Goal: Information Seeking & Learning: Learn about a topic

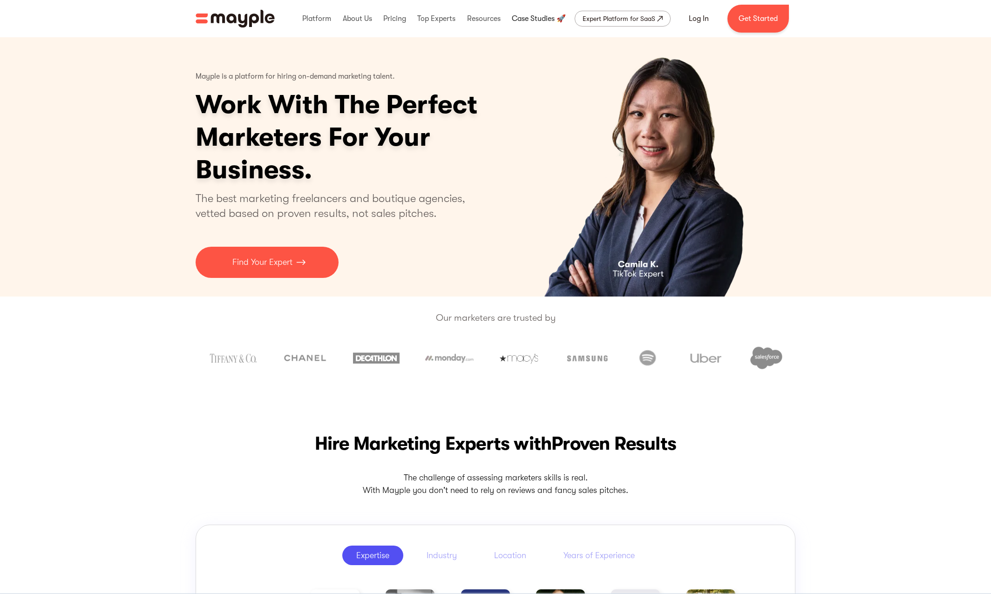
click at [518, 22] on link at bounding box center [539, 19] width 59 height 30
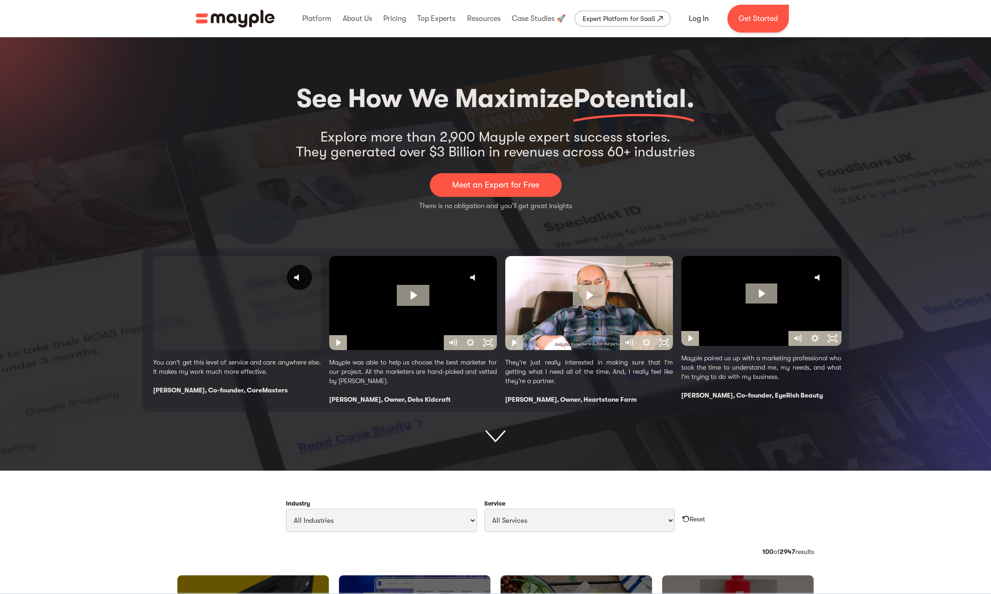
click at [206, 318] on div "1 / 4" at bounding box center [237, 303] width 168 height 95
click at [306, 282] on icon "@keyframes VOLUME_SMALL_WAVE_FLASH { 0% { opacity: 0; } 33% { opacity: 1; } 66%…" at bounding box center [299, 277] width 23 height 23
click at [254, 311] on div "1 / 4" at bounding box center [237, 303] width 168 height 95
click at [252, 311] on div "1 / 4" at bounding box center [237, 303] width 168 height 95
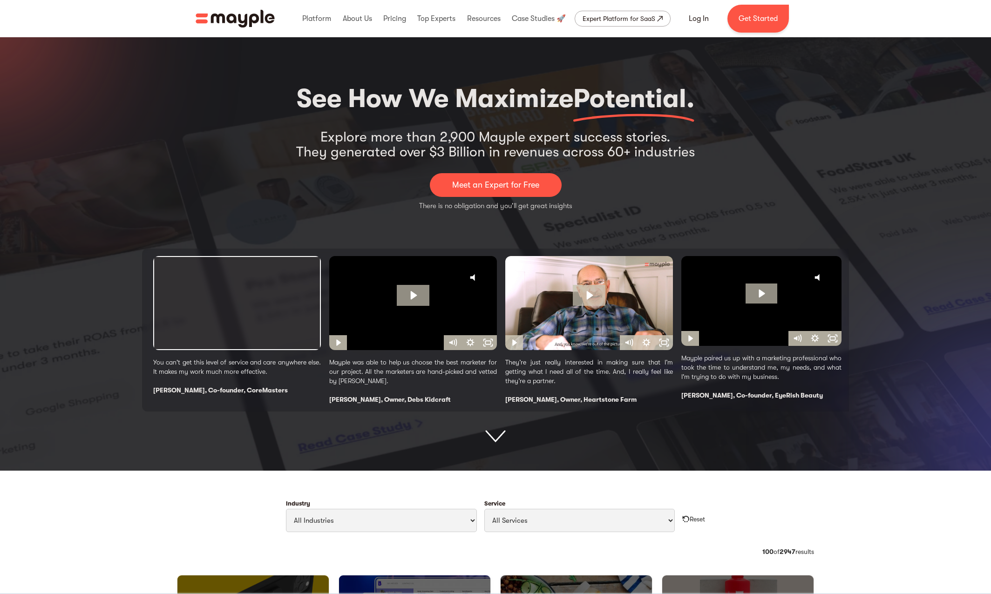
click at [252, 311] on div "1 / 4" at bounding box center [237, 303] width 168 height 95
click at [402, 298] on icon "Play Video: Debora UHD" at bounding box center [413, 295] width 33 height 21
click at [252, 299] on div "1 / 4" at bounding box center [237, 303] width 168 height 95
click at [270, 286] on div "1 / 4" at bounding box center [237, 303] width 168 height 95
click at [283, 291] on div "1 / 4" at bounding box center [237, 303] width 168 height 95
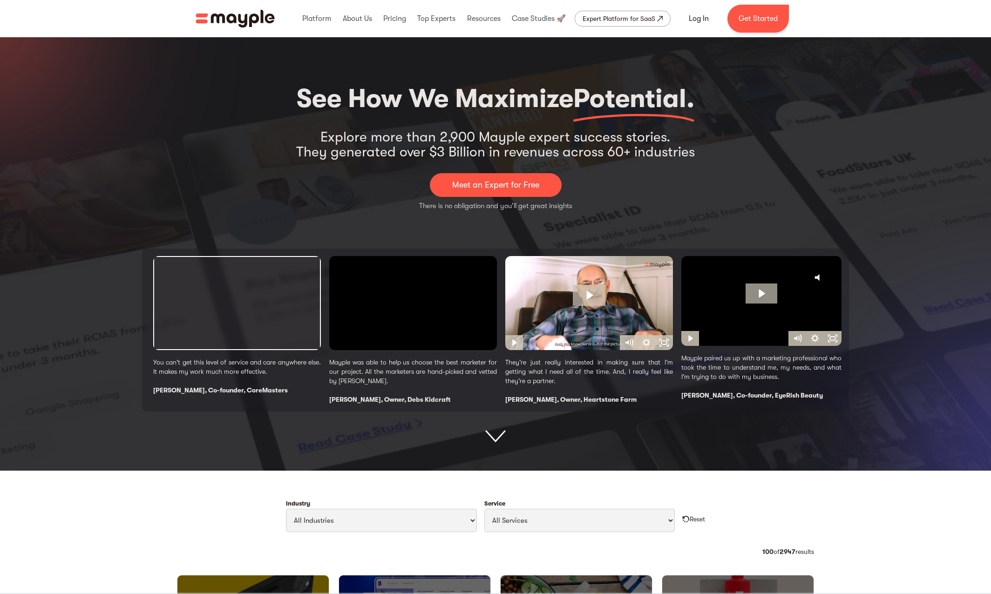
click at [274, 302] on div "1 / 4" at bounding box center [237, 303] width 168 height 95
click at [432, 299] on div "2 / 4" at bounding box center [413, 303] width 168 height 95
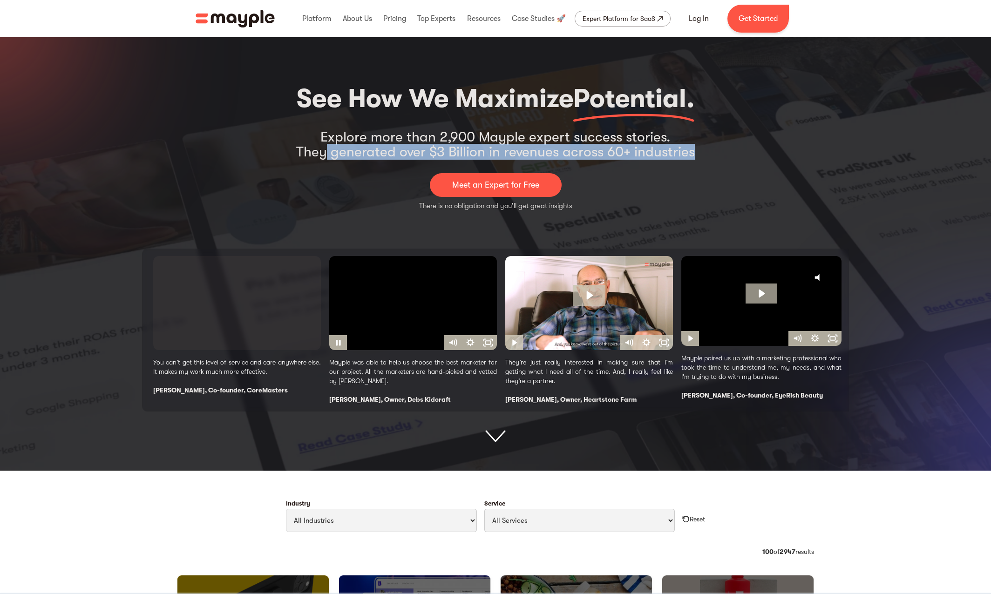
drag, startPoint x: 329, startPoint y: 150, endPoint x: 693, endPoint y: 154, distance: 364.2
click at [693, 154] on div "See How We Maximize Potential. Explore more than 2,900 Mayple expert success st…" at bounding box center [495, 261] width 707 height 364
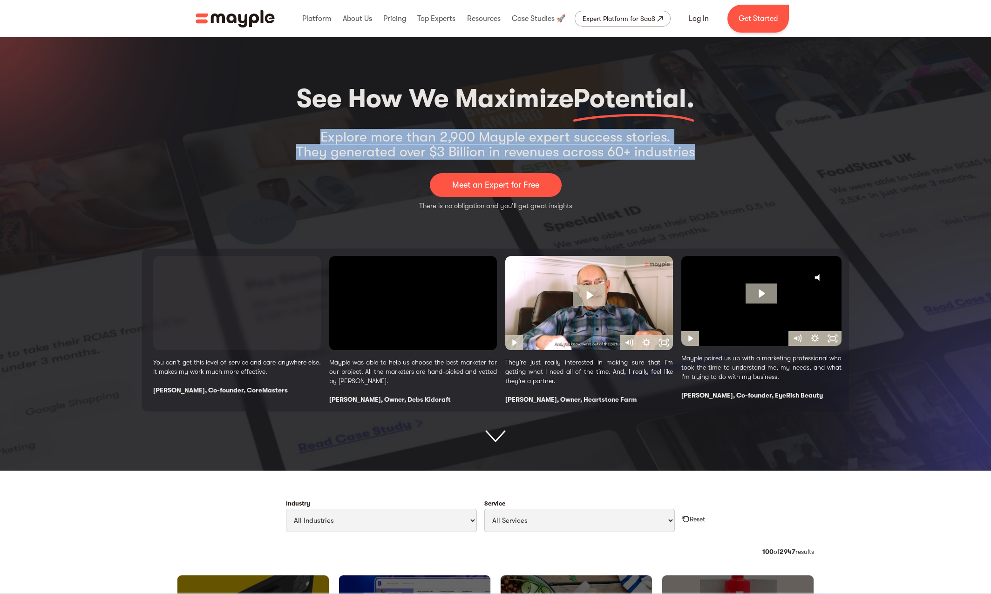
drag, startPoint x: 703, startPoint y: 153, endPoint x: 323, endPoint y: 140, distance: 380.7
click at [323, 140] on div "See How We Maximize Potential. Explore more than 2,900 Mayple expert success st…" at bounding box center [495, 261] width 707 height 364
click at [414, 282] on div "2 / 4" at bounding box center [413, 303] width 168 height 95
click at [694, 20] on link "Log In" at bounding box center [699, 18] width 42 height 22
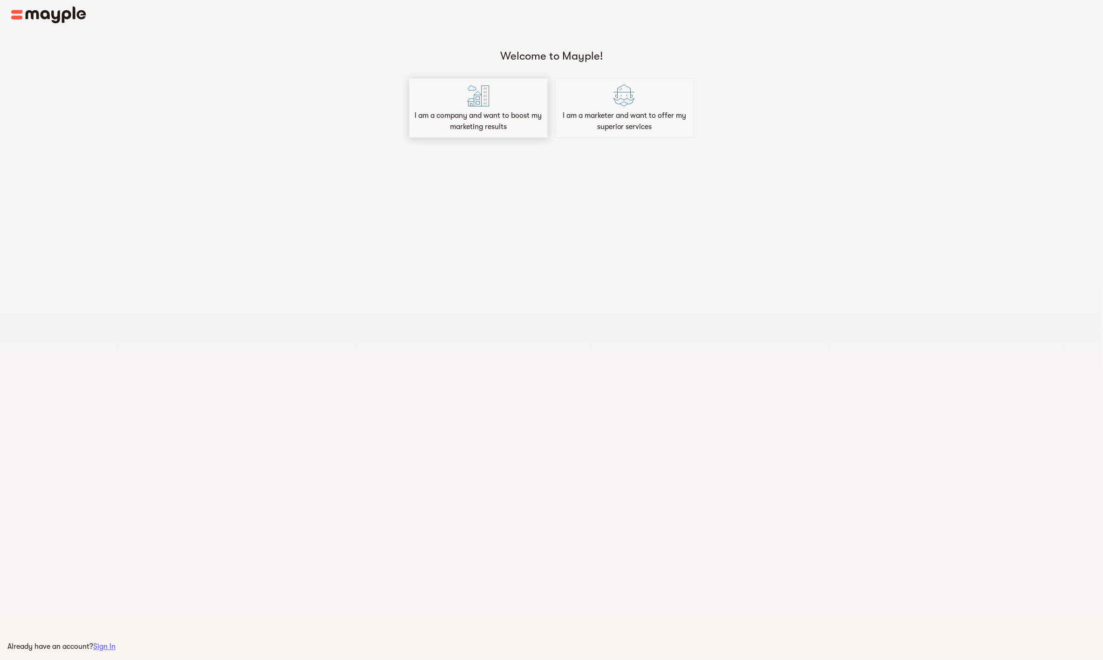
click at [515, 130] on p "I am a company and want to boost my marketing results" at bounding box center [478, 121] width 130 height 22
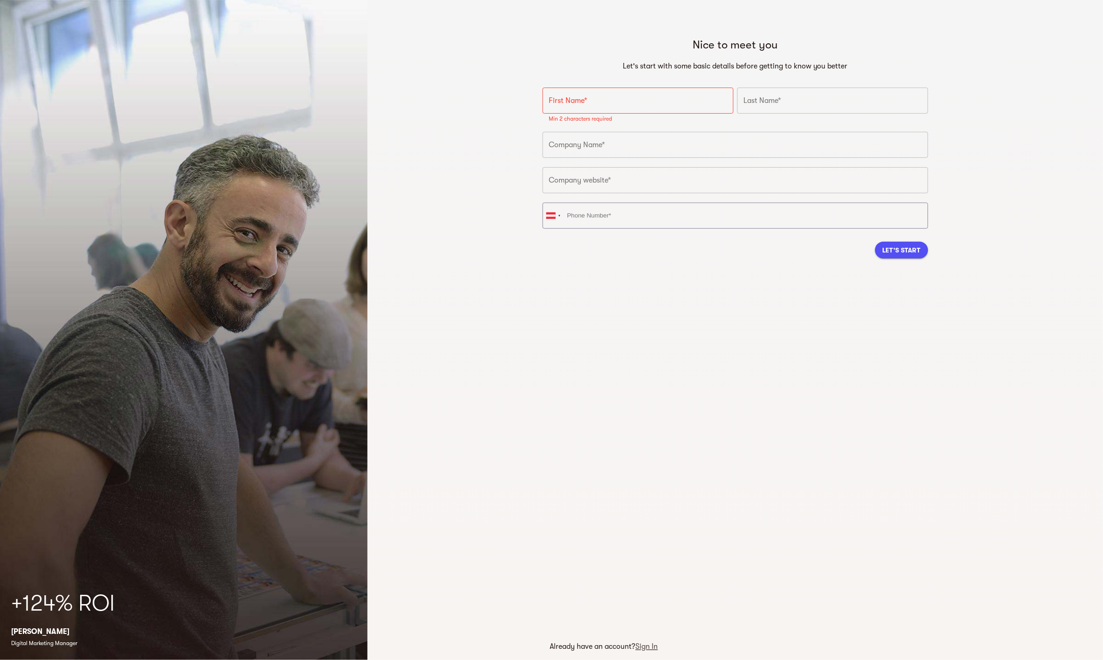
click at [653, 647] on span "Sign In" at bounding box center [647, 647] width 22 height 8
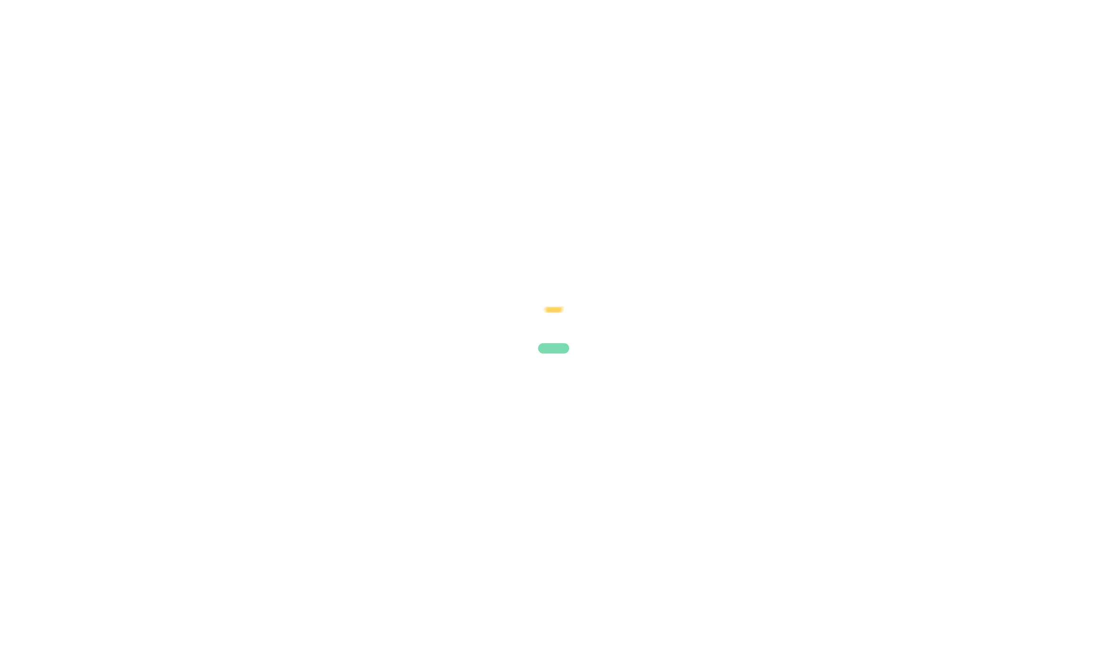
click at [295, 151] on div at bounding box center [554, 330] width 1109 height 660
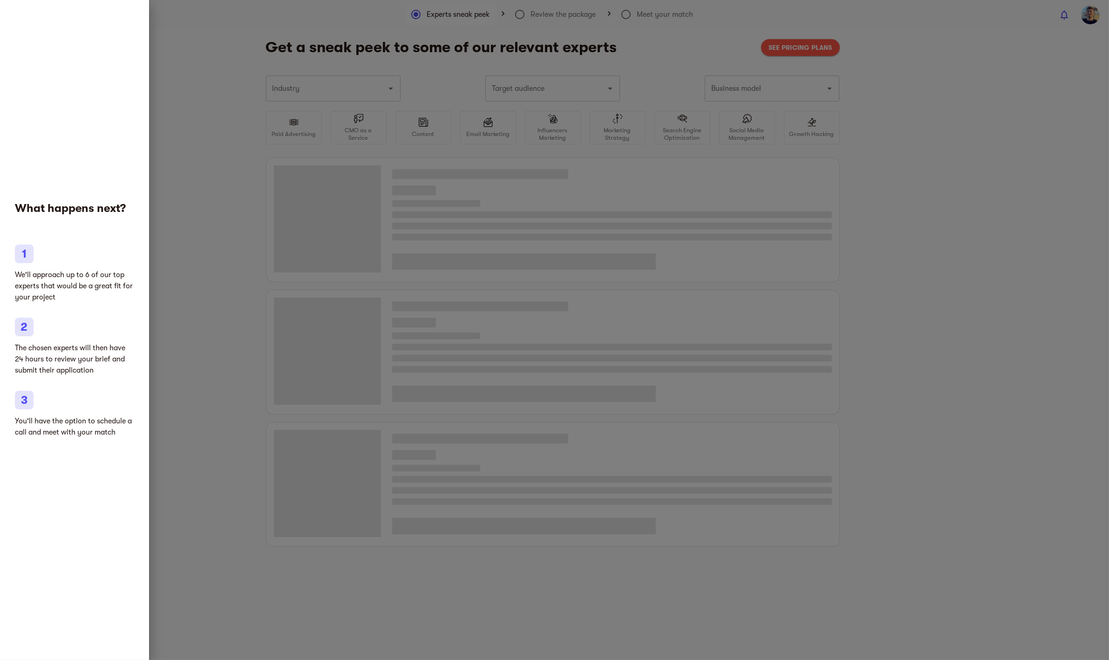
click at [224, 140] on div at bounding box center [554, 330] width 1109 height 660
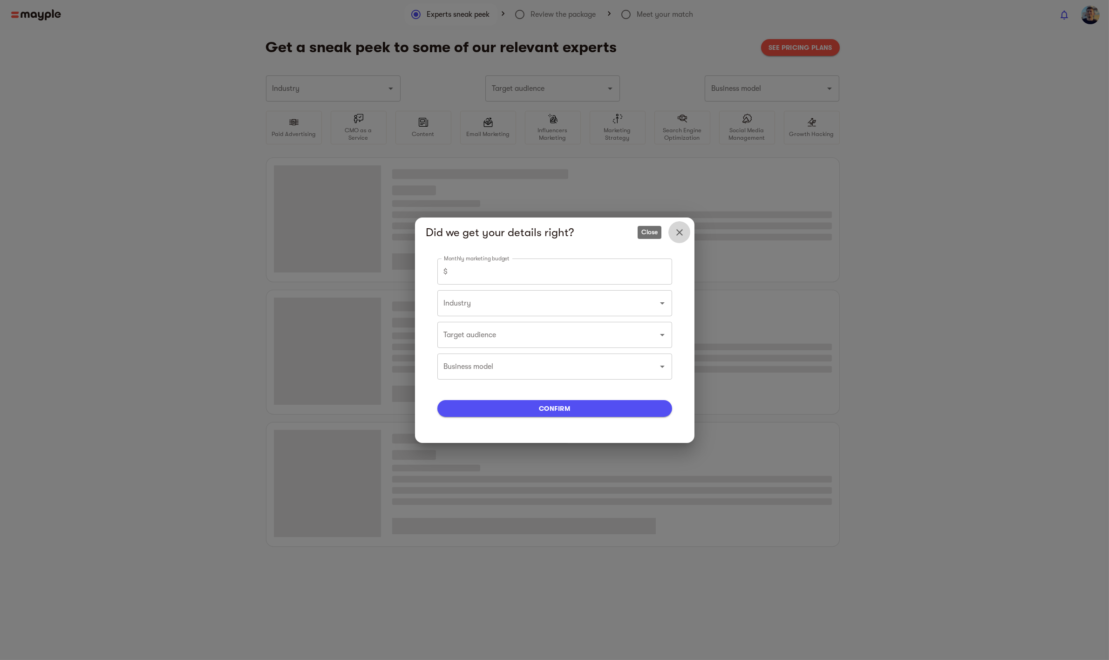
click at [681, 229] on icon "Close" at bounding box center [679, 232] width 11 height 11
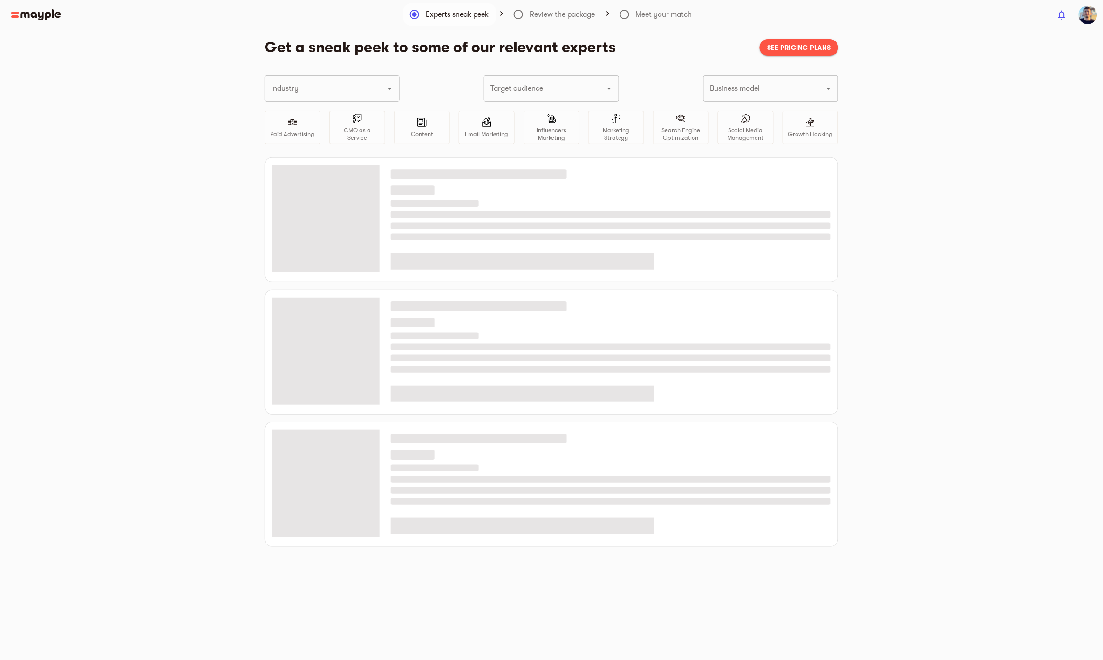
type input "Coffee, tea, chocolate and gourmet food"
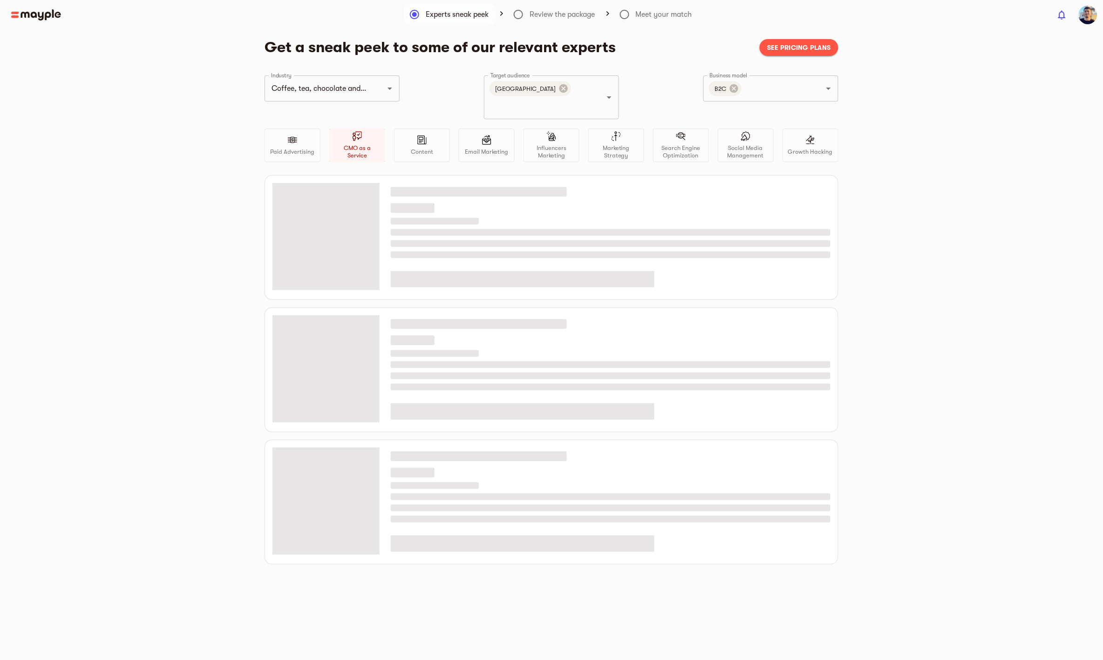
click at [805, 43] on span "See pricing plans" at bounding box center [799, 47] width 64 height 11
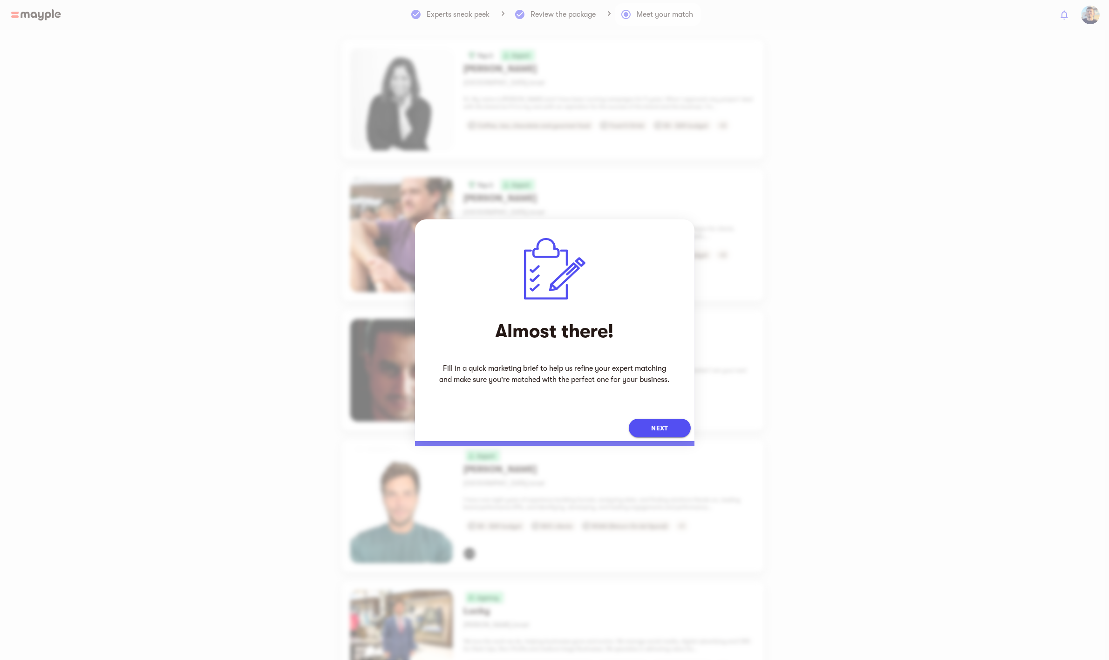
click at [670, 412] on div "Almost there! Fill in a quick marketing brief to help us refine your expert mat…" at bounding box center [554, 317] width 279 height 196
click at [672, 418] on div "Next" at bounding box center [554, 428] width 279 height 26
click at [666, 430] on span "Next" at bounding box center [659, 427] width 17 height 11
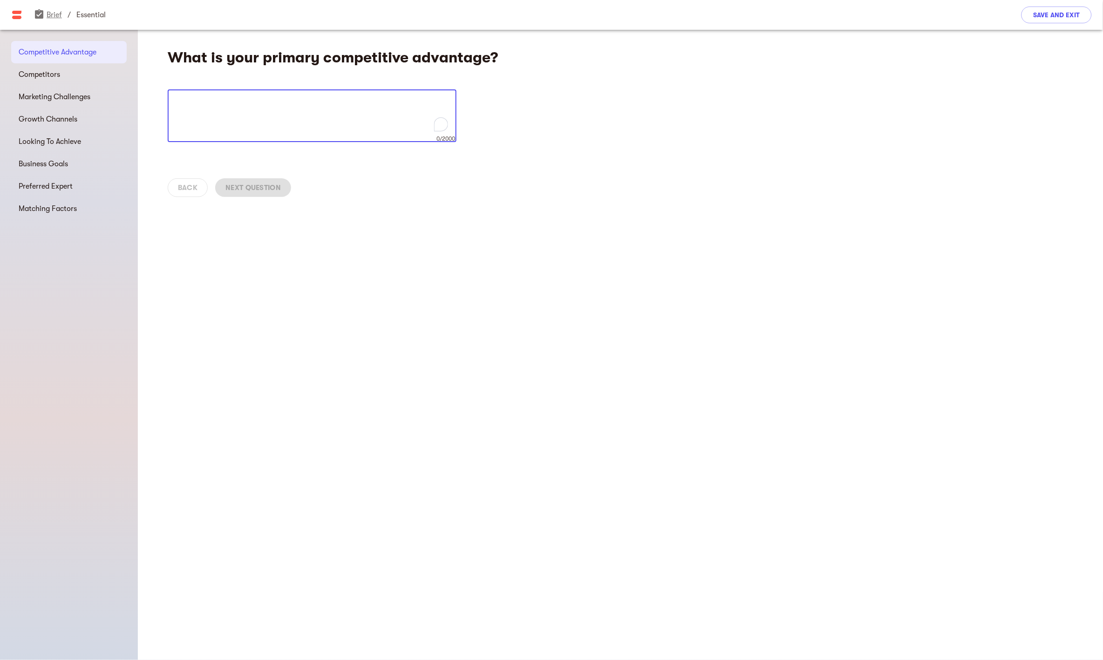
click at [37, 12] on span "assignment_turned_in" at bounding box center [39, 14] width 11 height 11
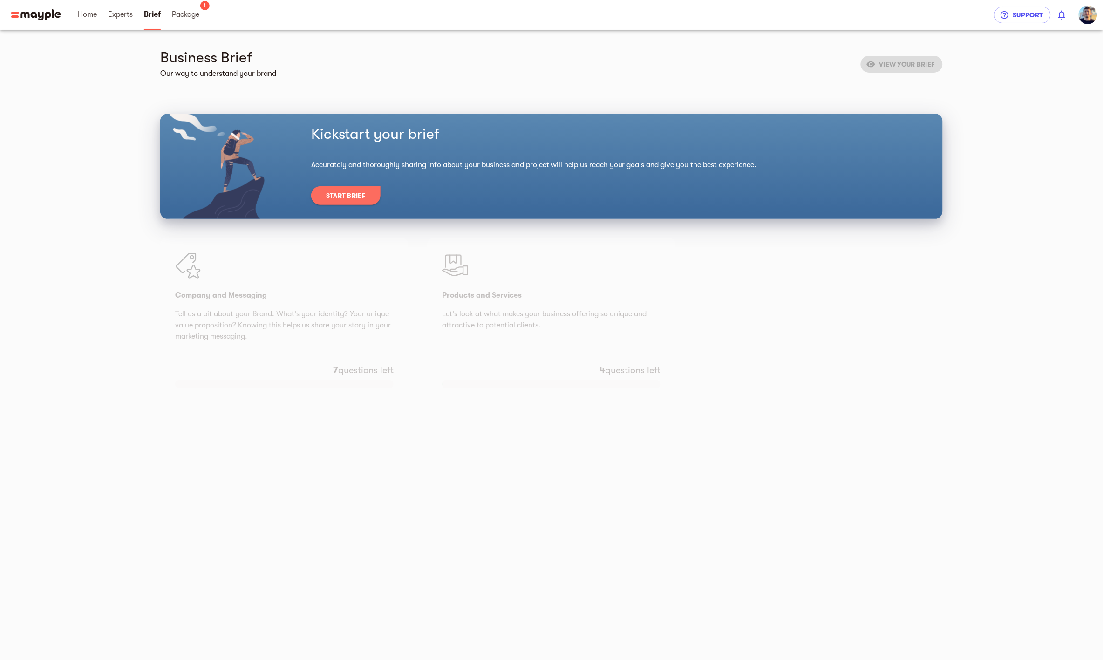
click at [29, 12] on img at bounding box center [36, 14] width 50 height 11
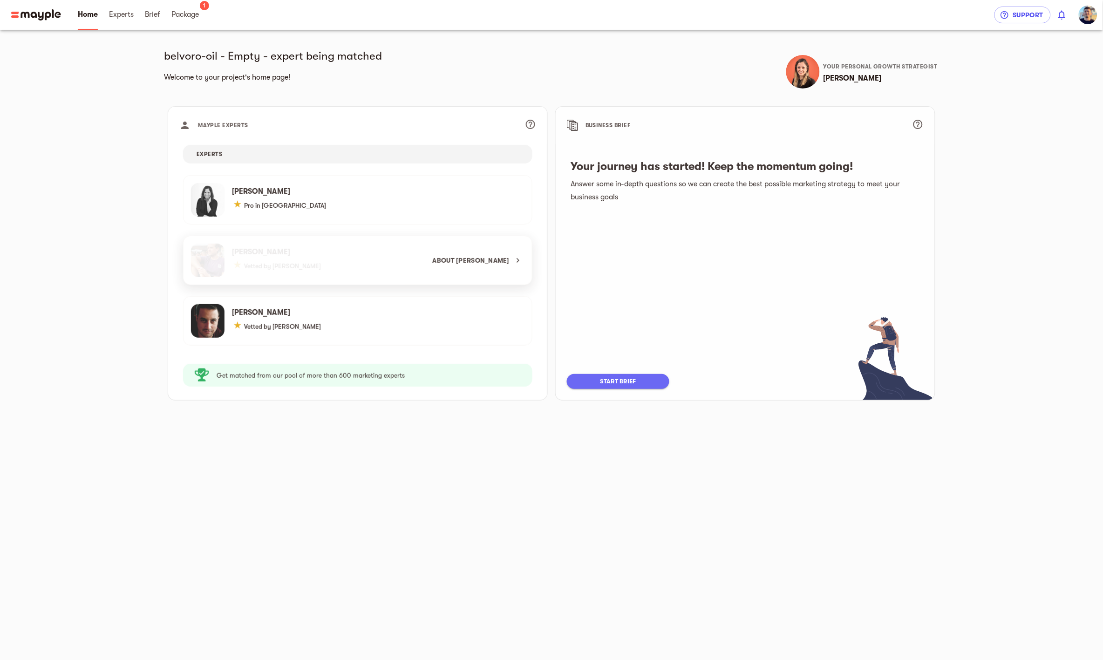
scroll to position [11, 0]
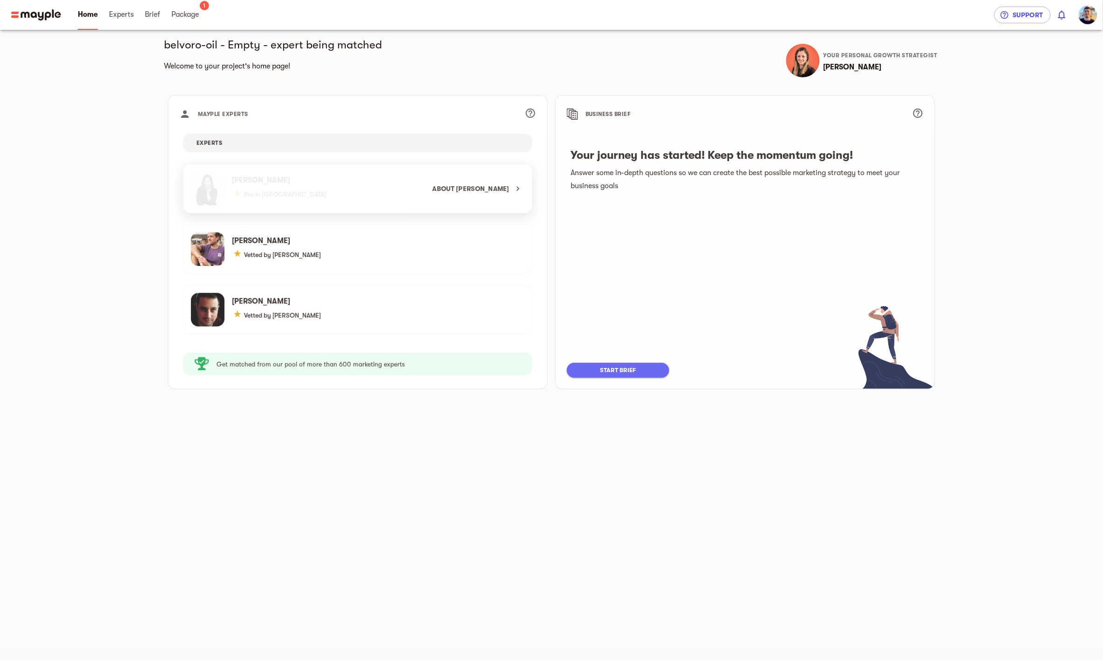
click at [311, 187] on div "About [PERSON_NAME]" at bounding box center [353, 188] width 341 height 48
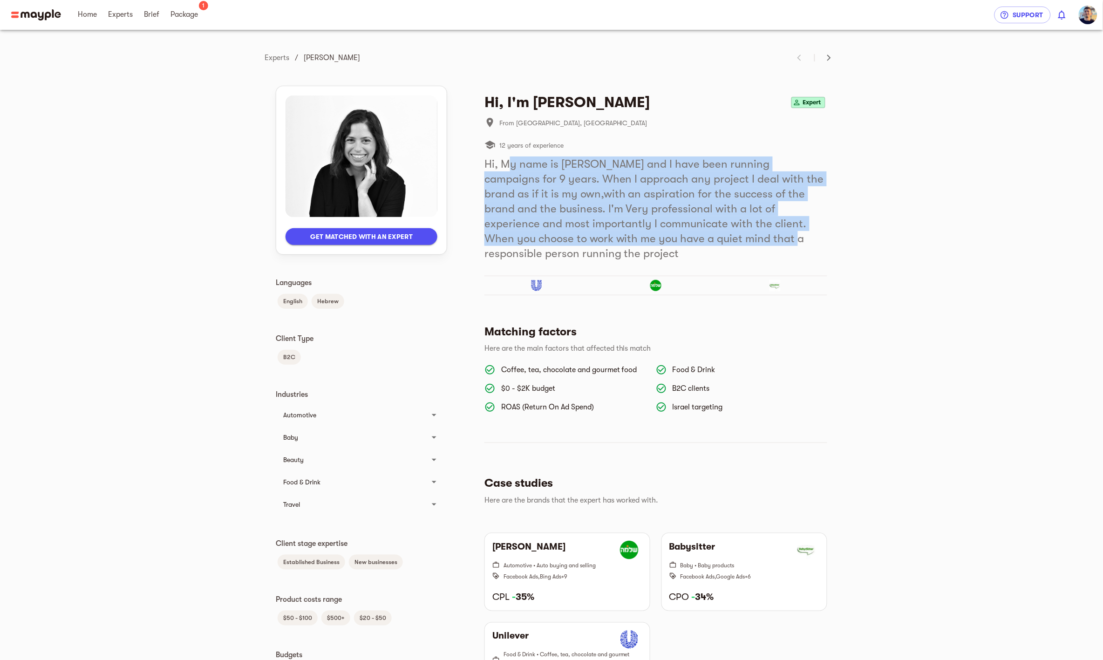
drag, startPoint x: 510, startPoint y: 164, endPoint x: 713, endPoint y: 234, distance: 214.7
click at [713, 234] on h5 "Hi, My name is Chen and I have been running campaigns for 9 years. When I appro…" at bounding box center [655, 208] width 343 height 104
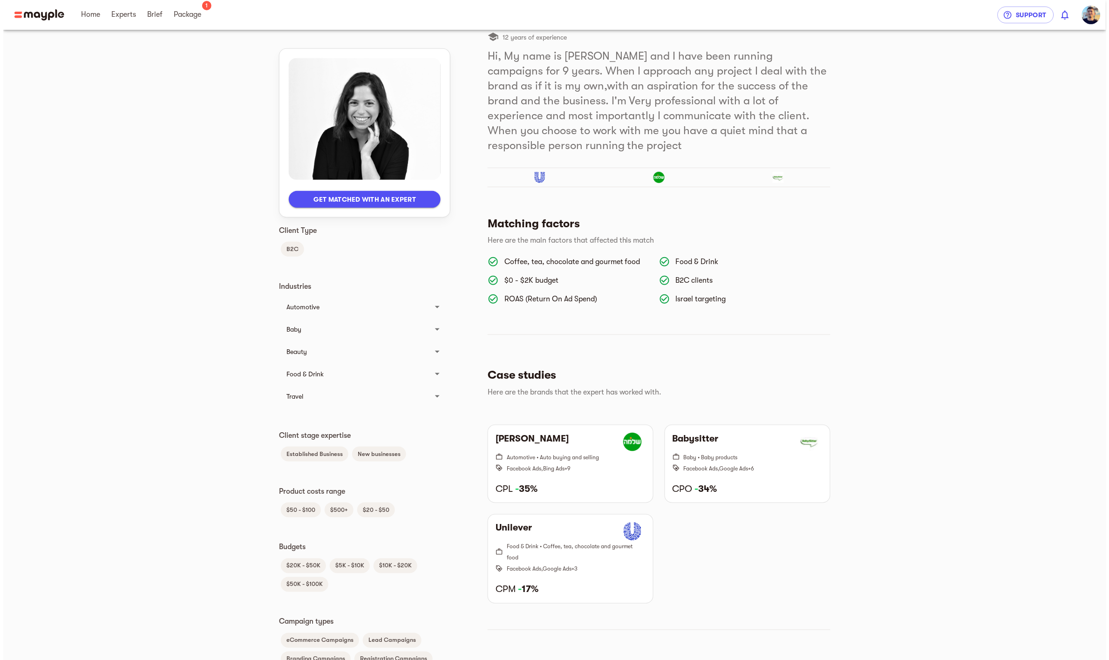
scroll to position [151, 0]
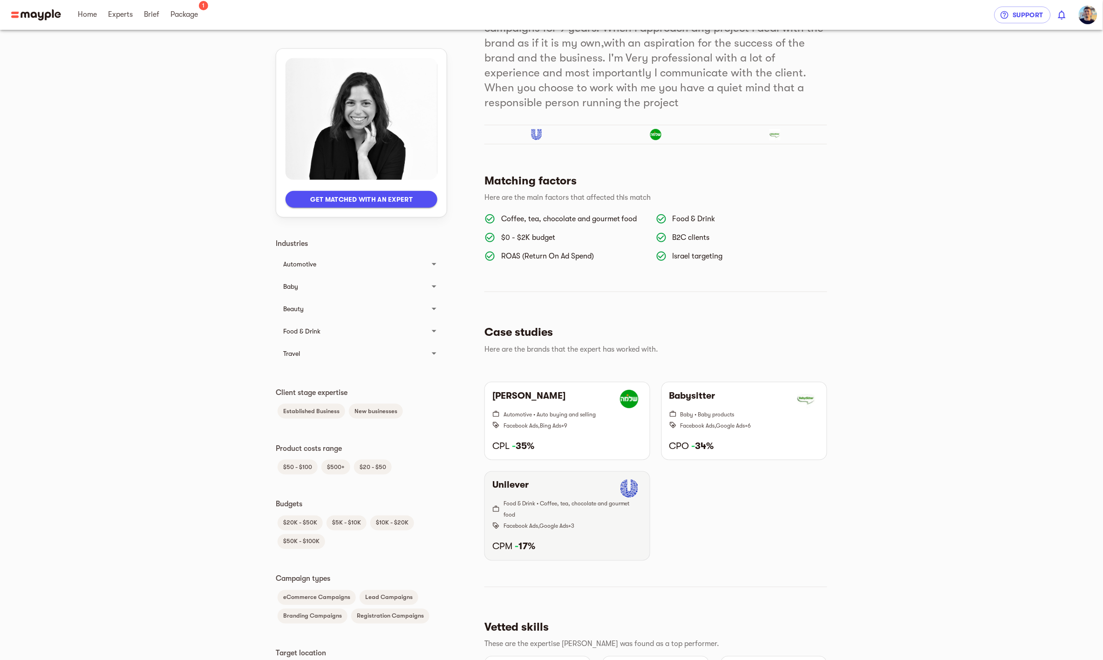
click at [586, 541] on h6 "CPM - 17%" at bounding box center [567, 547] width 150 height 12
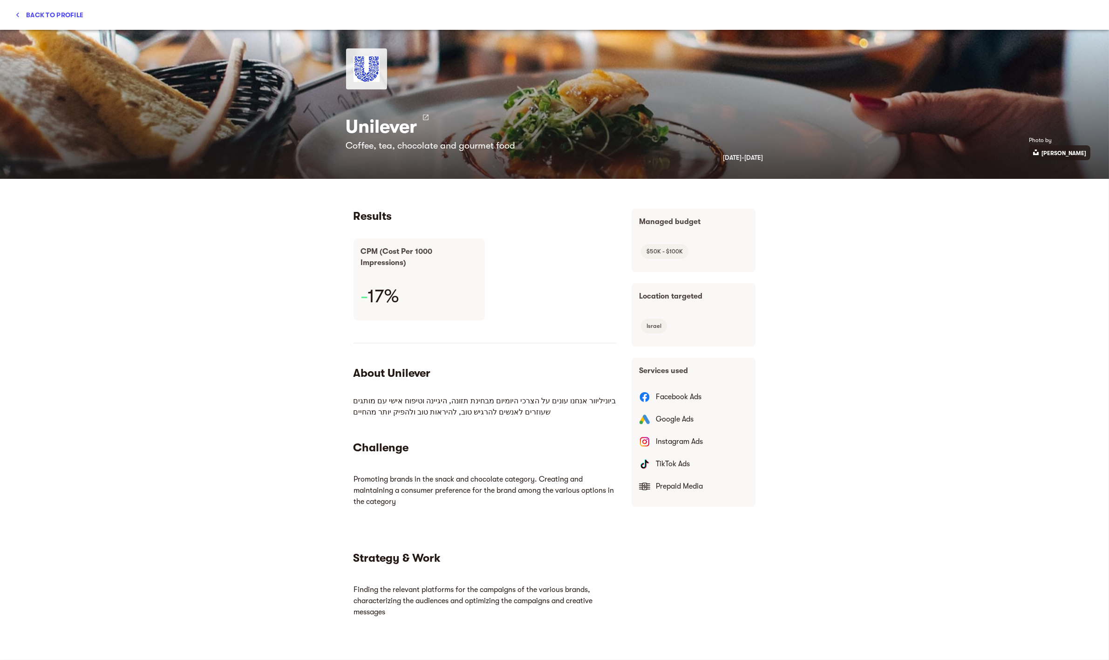
scroll to position [0, 0]
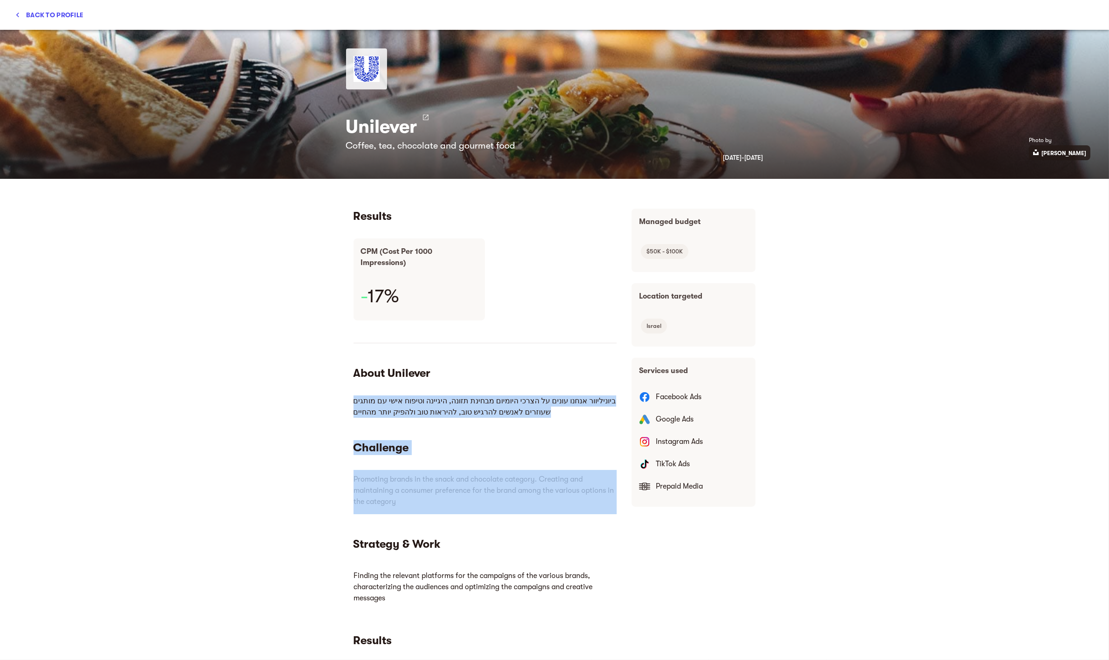
drag, startPoint x: 709, startPoint y: 867, endPoint x: 525, endPoint y: 472, distance: 435.5
click at [517, 458] on div "Challenge" at bounding box center [484, 449] width 263 height 19
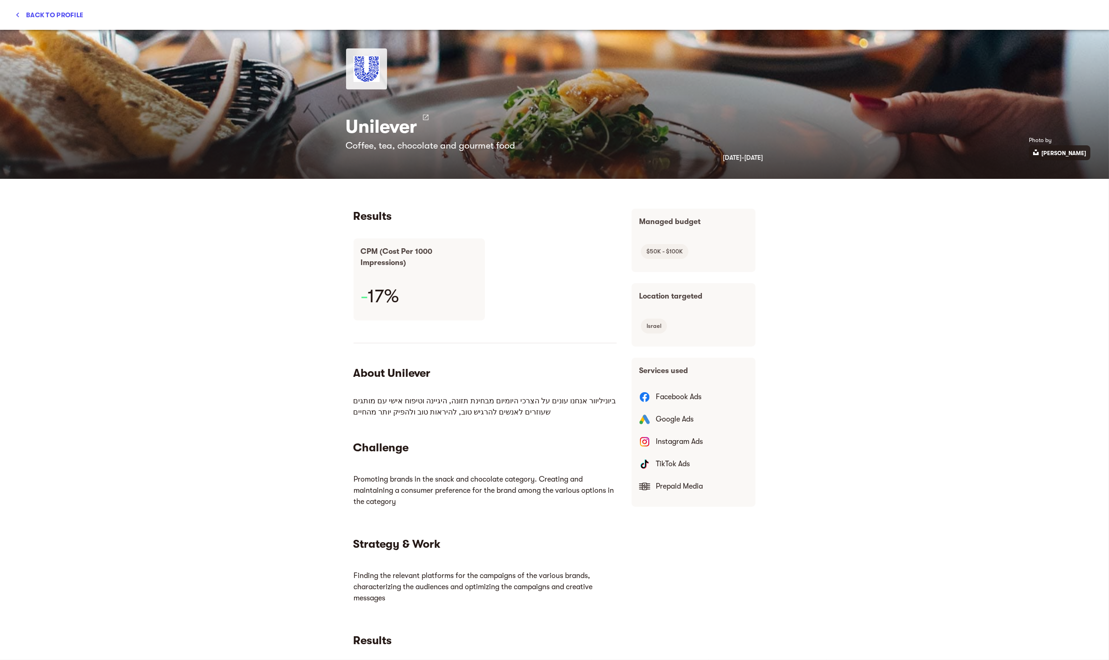
drag, startPoint x: 700, startPoint y: 940, endPoint x: 500, endPoint y: 503, distance: 481.0
drag, startPoint x: 599, startPoint y: 413, endPoint x: 327, endPoint y: 389, distance: 273.1
click at [327, 389] on div "Unilever Coffee, tea, chocolate and gourmet food February 2014 - January 2022 P…" at bounding box center [554, 345] width 1109 height 630
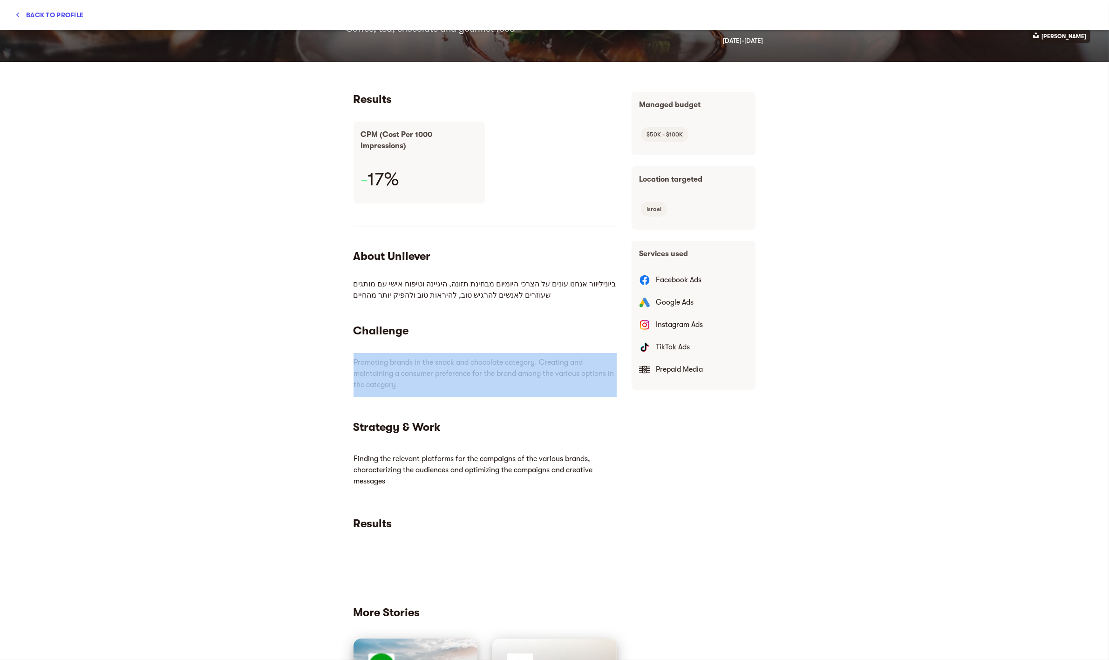
drag, startPoint x: 345, startPoint y: 358, endPoint x: 429, endPoint y: 407, distance: 97.5
click at [429, 407] on div "Unilever Coffee, tea, chocolate and gourmet food February 2014 - January 2022 P…" at bounding box center [554, 345] width 1109 height 630
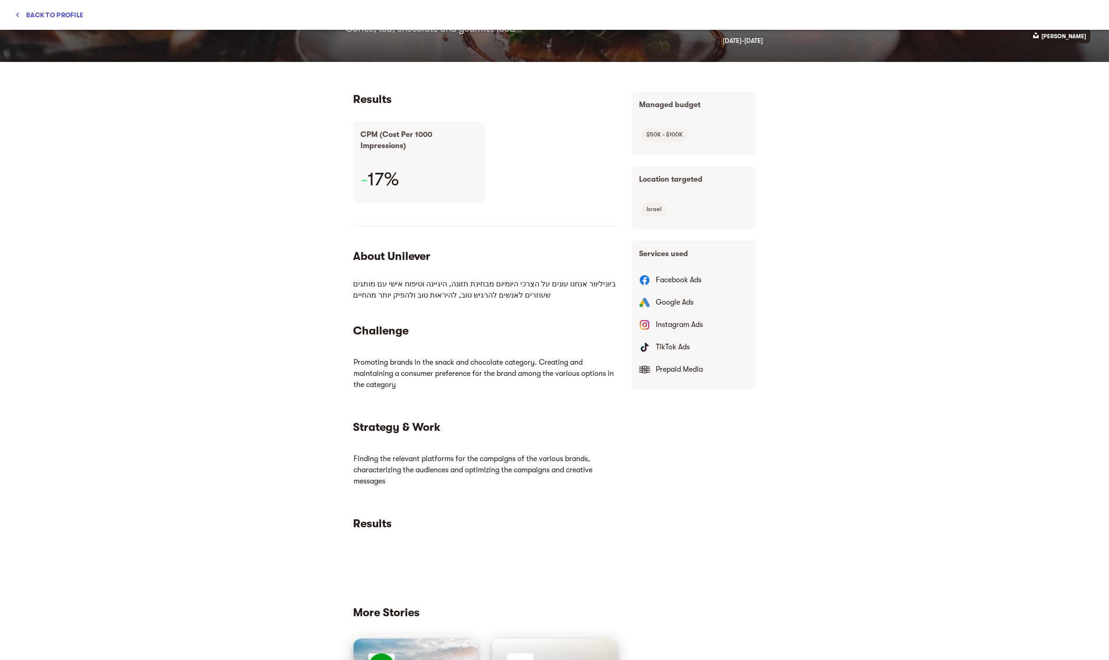
click at [421, 392] on p "Promoting brands in the snack and chocolate category. Creating and maintaining …" at bounding box center [484, 373] width 263 height 41
drag, startPoint x: 419, startPoint y: 391, endPoint x: 357, endPoint y: 359, distance: 69.2
click at [357, 359] on p "Promoting brands in the snack and chocolate category. Creating and maintaining …" at bounding box center [484, 373] width 263 height 41
click at [363, 364] on p "Promoting brands in the snack and chocolate category. Creating and maintaining …" at bounding box center [484, 373] width 263 height 41
drag, startPoint x: 702, startPoint y: 711, endPoint x: 434, endPoint y: 387, distance: 420.4
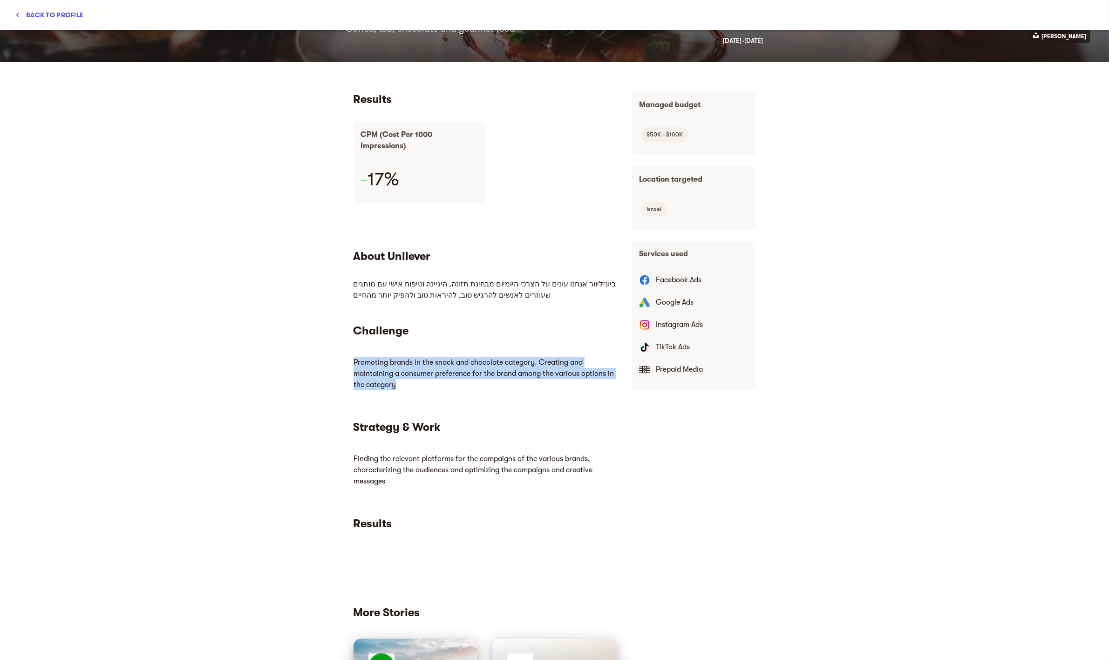
drag, startPoint x: 407, startPoint y: 385, endPoint x: 343, endPoint y: 354, distance: 70.8
click at [353, 354] on html "Promoting brands in the snack and chocolate category. Creating and maintaining …" at bounding box center [484, 373] width 263 height 41
click at [365, 373] on p "Promoting brands in the snack and chocolate category. Creating and maintaining …" at bounding box center [484, 373] width 263 height 41
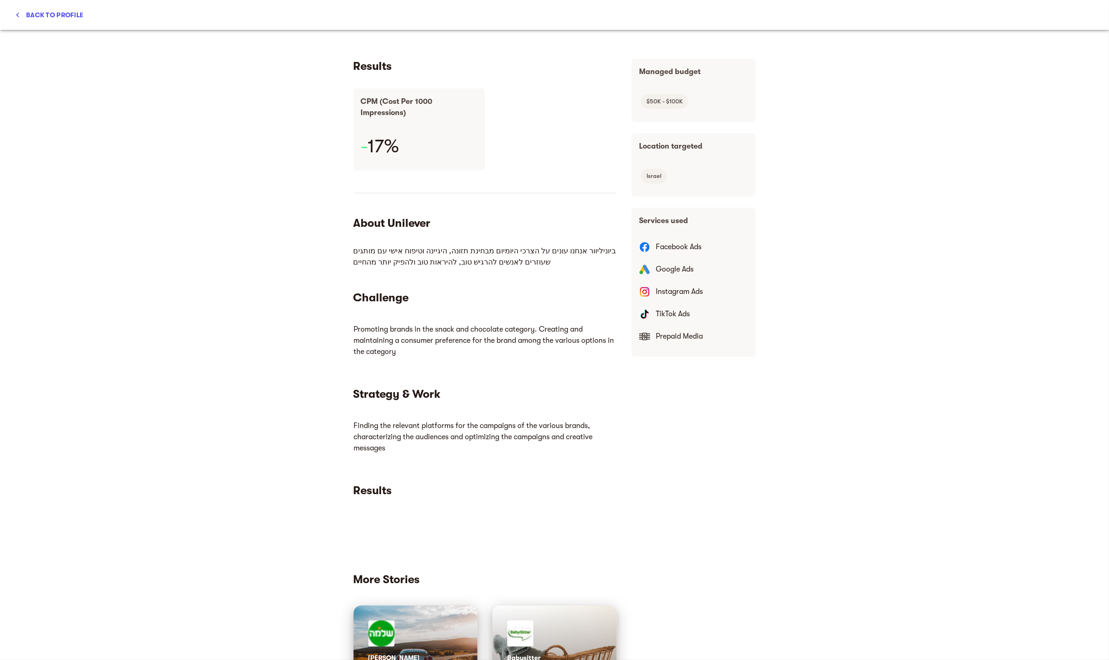
scroll to position [163, 0]
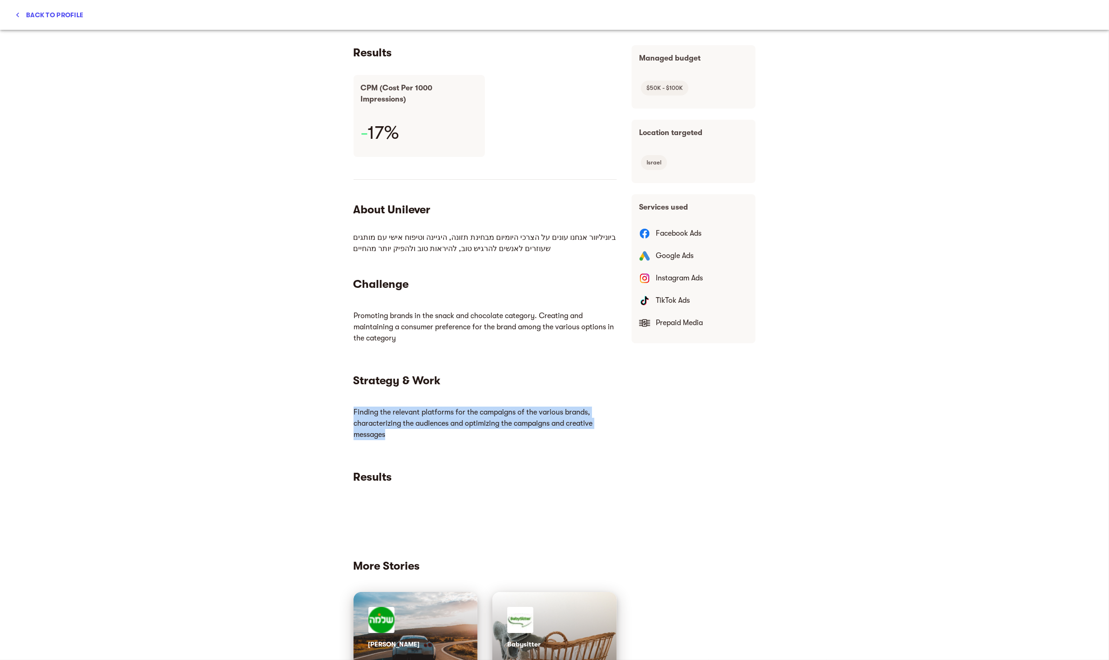
drag, startPoint x: 388, startPoint y: 434, endPoint x: 701, endPoint y: 812, distance: 490.6
click at [353, 409] on html "Finding the relevant platforms for the campaigns of the various brands, charact…" at bounding box center [484, 422] width 263 height 41
click at [349, 416] on div "Results CPM (Cost Per 1000 Impressions) - 17% About Unilever ביוניליוור אנחנו ע…" at bounding box center [485, 294] width 278 height 513
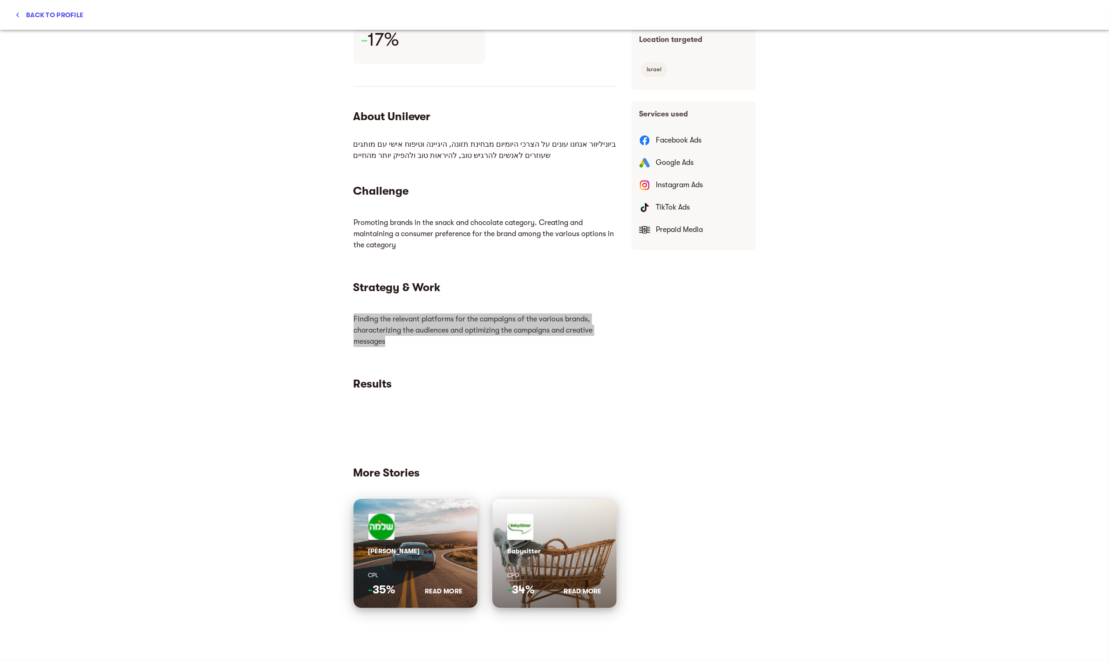
click at [355, 390] on h5 "Results" at bounding box center [484, 383] width 263 height 15
click at [347, 381] on div "Results CPM (Cost Per 1000 Impressions) - 17% About Unilever ביוניליוור אנחנו ע…" at bounding box center [485, 201] width 278 height 513
click at [375, 348] on p "Finding the relevant platforms for the campaigns of the various brands, charact…" at bounding box center [484, 329] width 263 height 41
click at [575, 563] on div "Babysitter CPO - 34% Read More" at bounding box center [554, 555] width 95 height 83
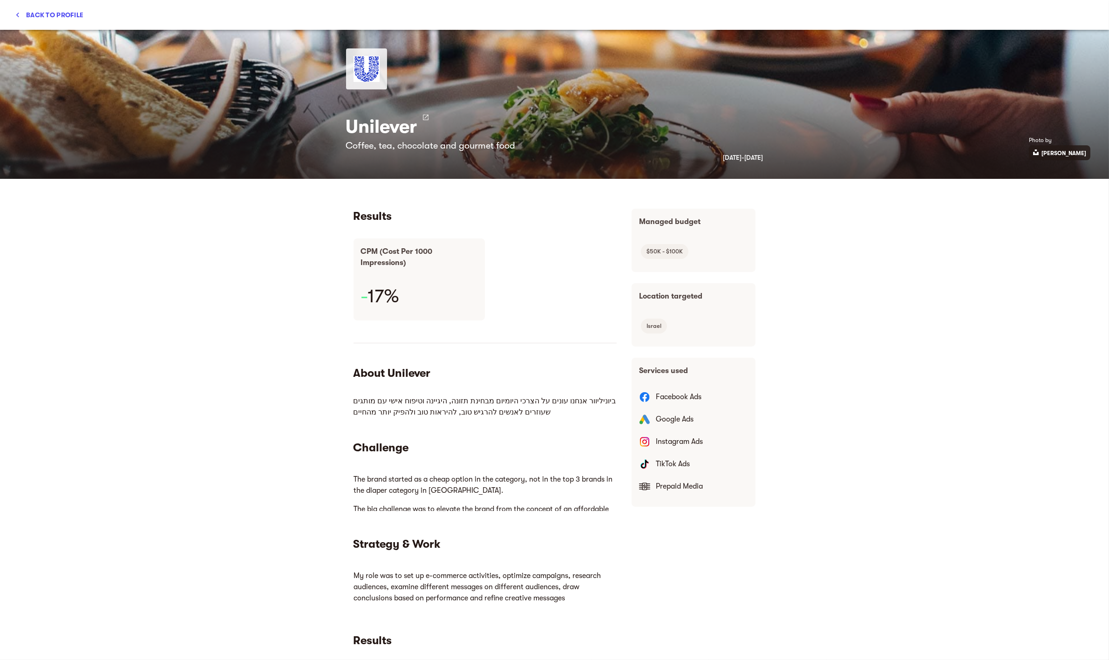
scroll to position [0, 0]
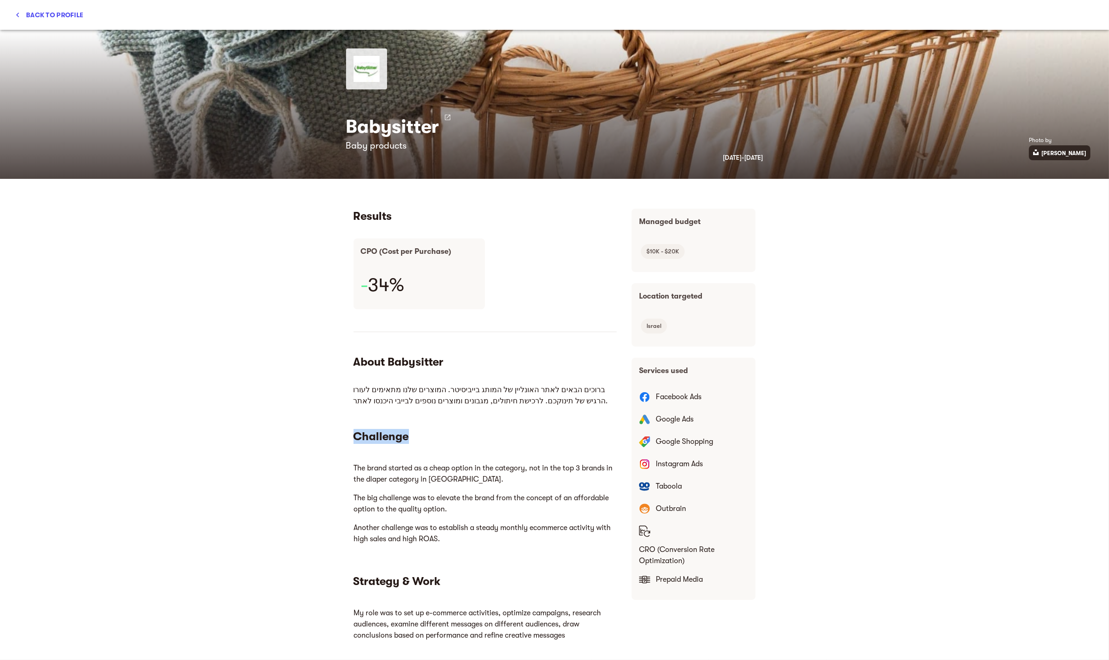
drag, startPoint x: 729, startPoint y: 867, endPoint x: 472, endPoint y: 489, distance: 457.3
click at [472, 489] on p "The big challenge was to elevate the brand from the concept of an affordable op…" at bounding box center [484, 503] width 263 height 30
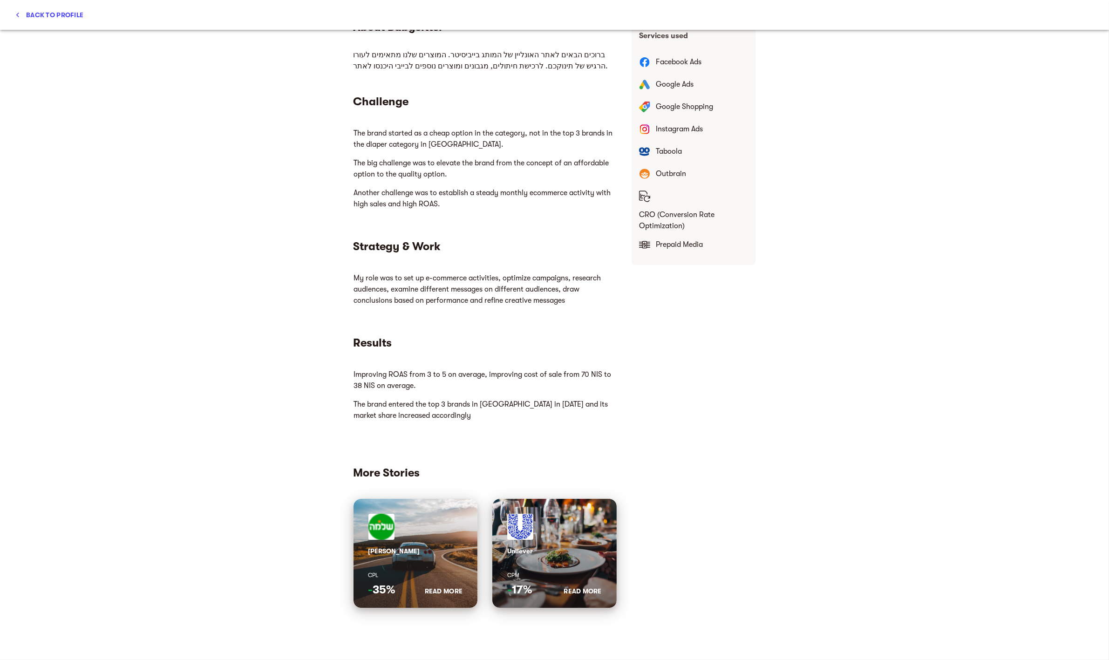
scroll to position [347, 0]
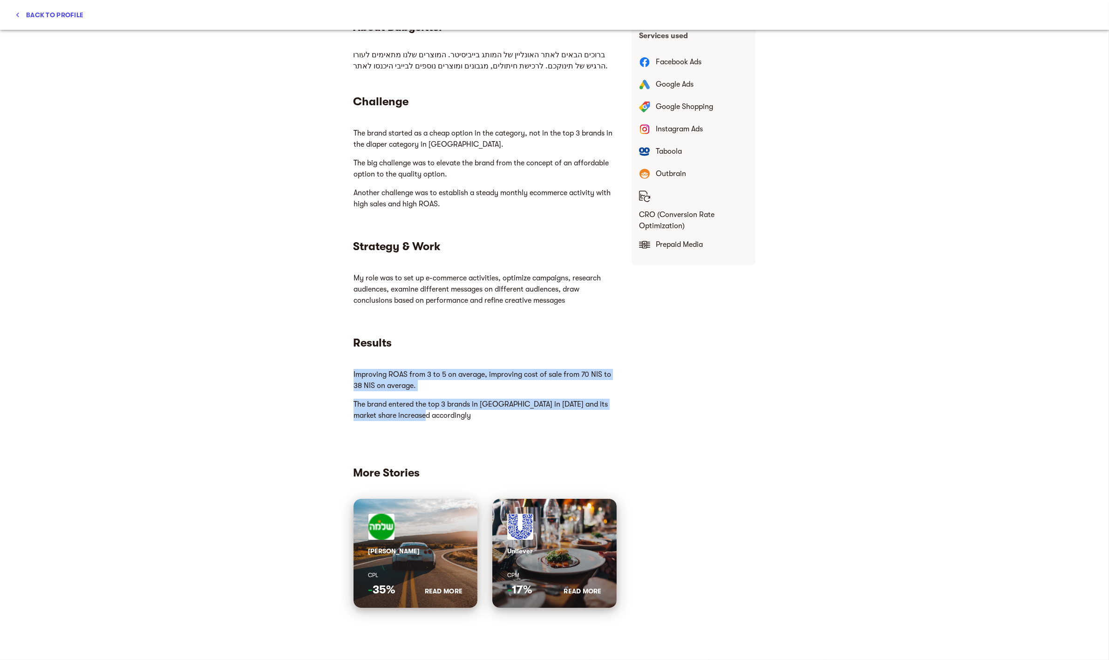
drag, startPoint x: 475, startPoint y: 418, endPoint x: 349, endPoint y: 373, distance: 133.2
click at [353, 373] on html "Improving ROAS from 3 to 5 on average, improving cost of sale from 70 NIS to 38…" at bounding box center [484, 395] width 263 height 60
click at [407, 395] on p "The brand entered the top 3 brands in Israel in 2021 and its market share incre…" at bounding box center [484, 409] width 263 height 30
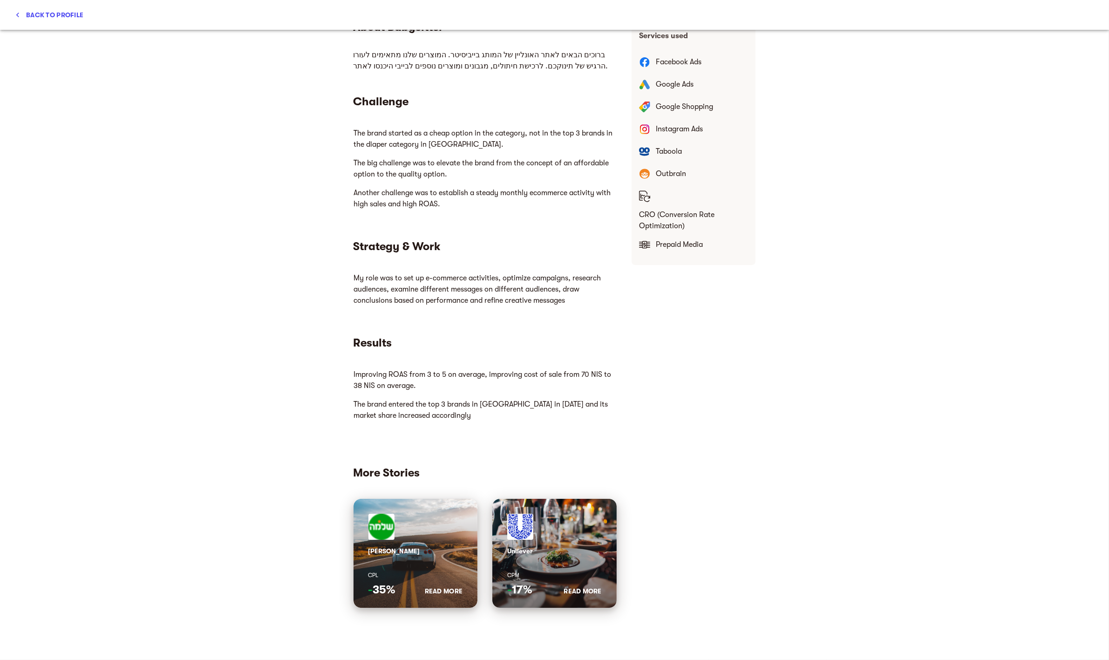
drag, startPoint x: 698, startPoint y: 771, endPoint x: 422, endPoint y: 410, distance: 453.8
drag, startPoint x: 431, startPoint y: 418, endPoint x: 340, endPoint y: 394, distance: 93.5
click at [353, 394] on html "Improving ROAS from 3 to 5 on average, improving cost of sale from 70 NIS to 38…" at bounding box center [484, 395] width 263 height 60
click at [369, 405] on p "The brand entered the top 3 brands in Israel in 2021 and its market share incre…" at bounding box center [484, 409] width 263 height 30
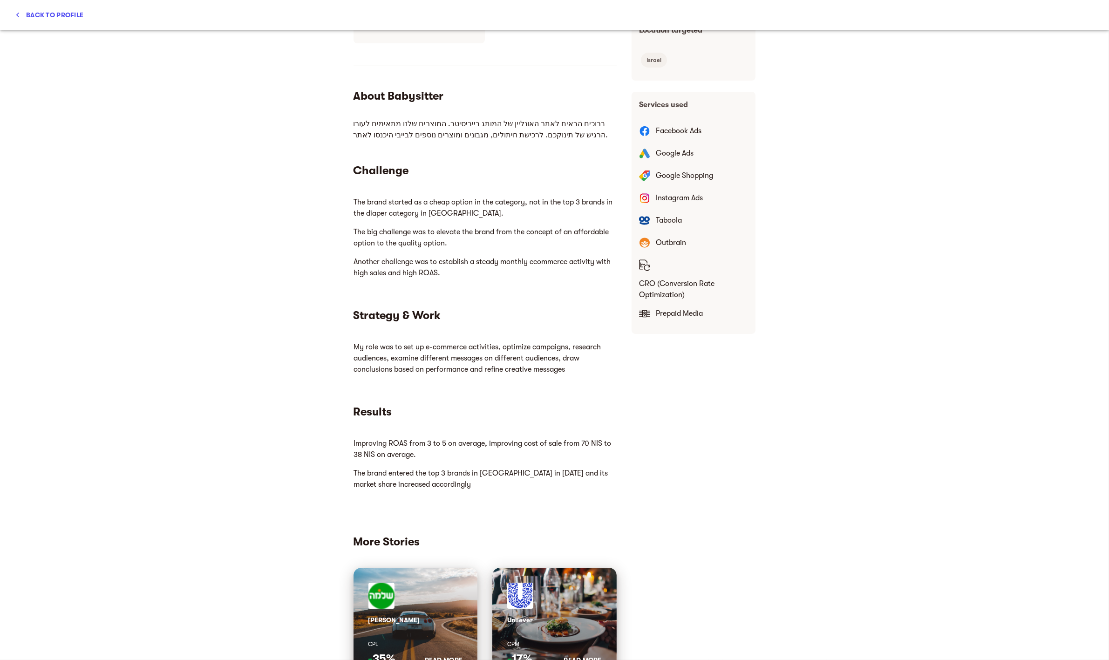
scroll to position [0, 0]
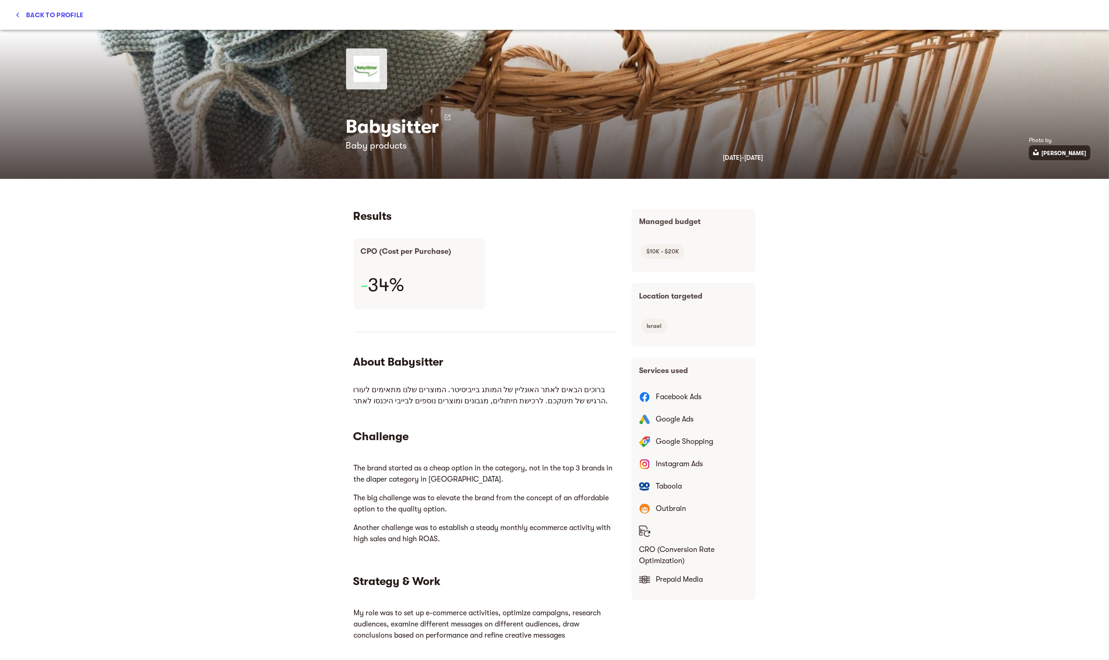
click at [445, 115] on icon at bounding box center [448, 118] width 6 height 6
click at [695, 423] on p "Google Ads" at bounding box center [702, 419] width 93 height 11
drag, startPoint x: 712, startPoint y: 457, endPoint x: 660, endPoint y: 426, distance: 60.4
click at [660, 426] on div "Facebook Ads Google Ads Google Shopping Instagram Ads Taboola Outbrain CRO (Con…" at bounding box center [693, 489] width 117 height 205
click at [660, 424] on p "Google Ads" at bounding box center [702, 419] width 93 height 11
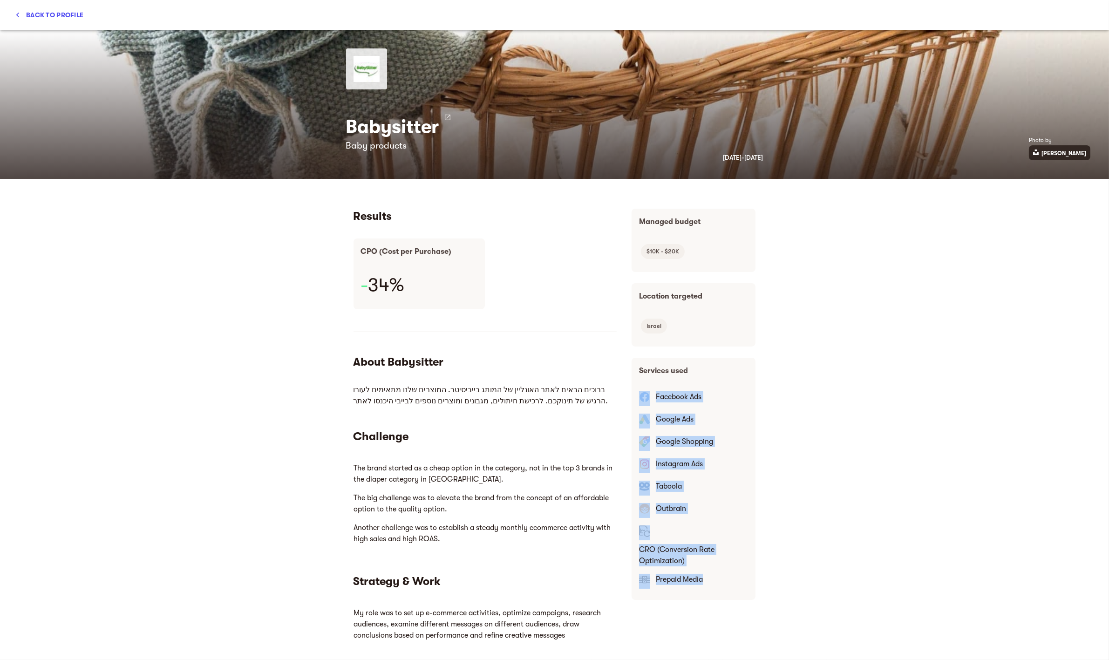
drag, startPoint x: 722, startPoint y: 598, endPoint x: 644, endPoint y: 393, distance: 219.2
click at [644, 393] on div "Facebook Ads Google Ads Google Shopping Instagram Ads Taboola Outbrain CRO (Con…" at bounding box center [694, 492] width 124 height 216
click at [644, 392] on img at bounding box center [644, 397] width 11 height 12
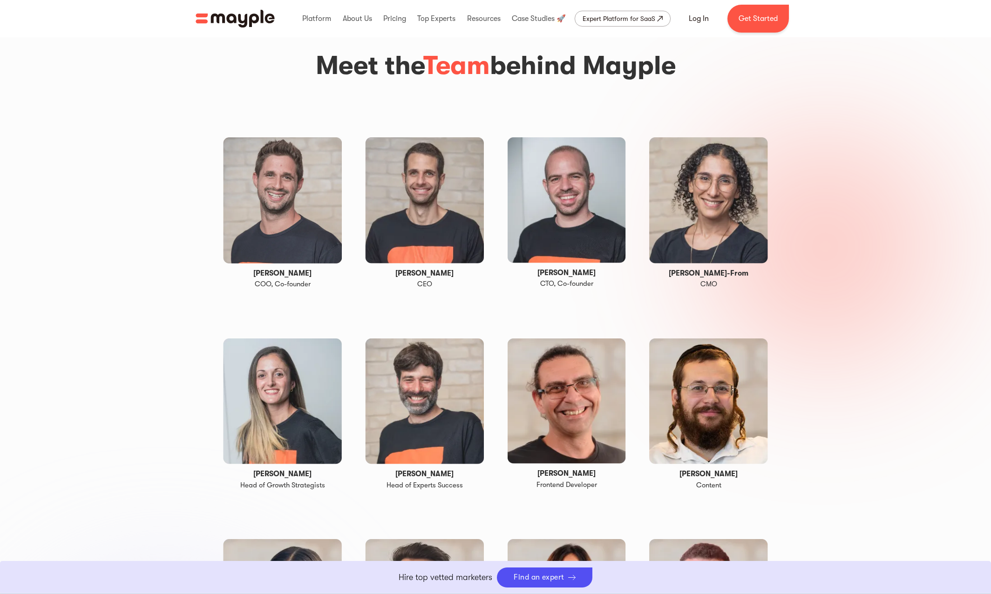
scroll to position [1449, 0]
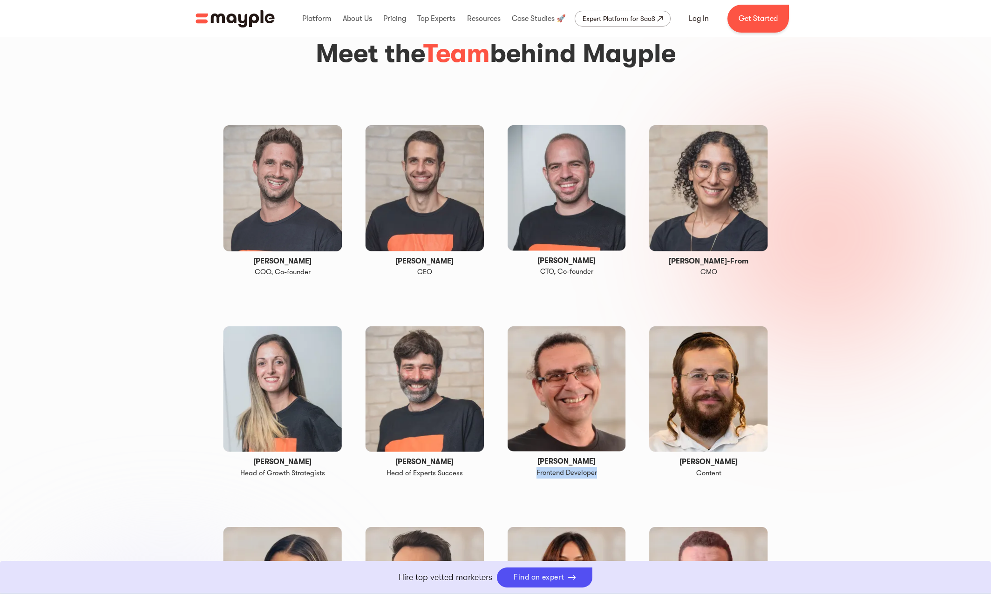
drag, startPoint x: 603, startPoint y: 455, endPoint x: 523, endPoint y: 442, distance: 80.2
click at [523, 442] on div "[PERSON_NAME] Frontend Developer" at bounding box center [566, 402] width 119 height 153
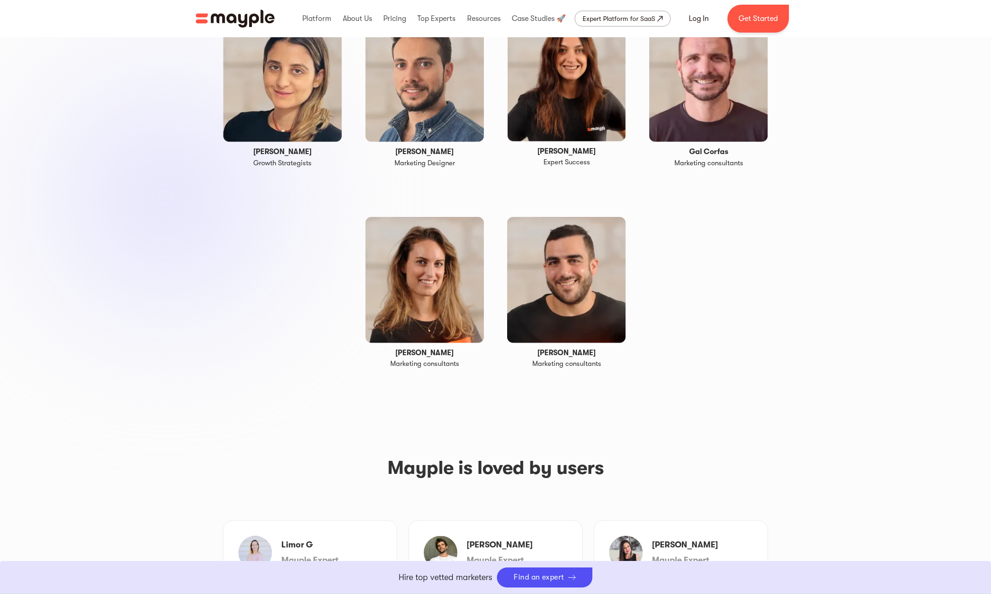
scroll to position [1989, 0]
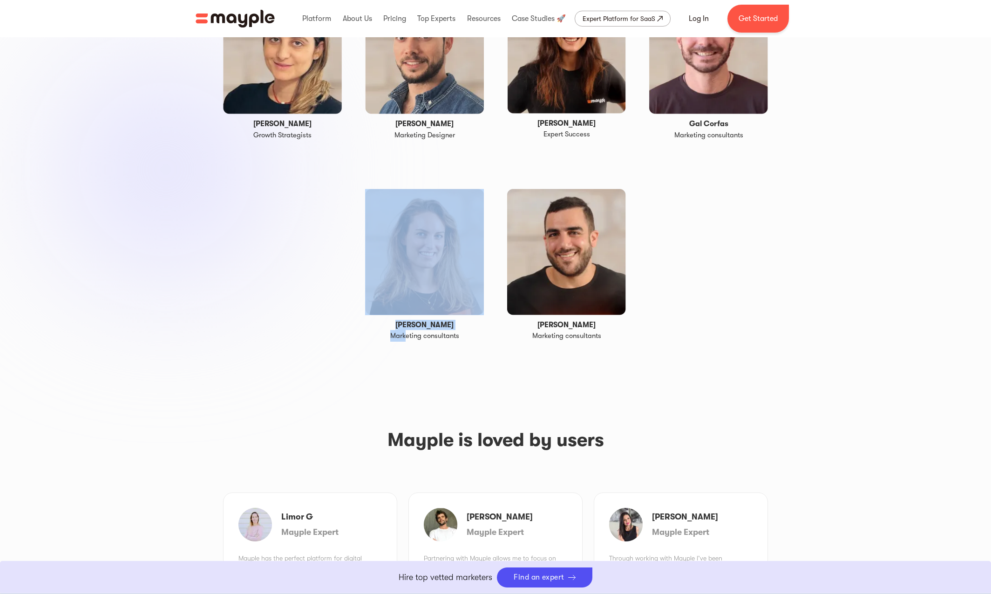
drag, startPoint x: 405, startPoint y: 313, endPoint x: 484, endPoint y: 314, distance: 79.2
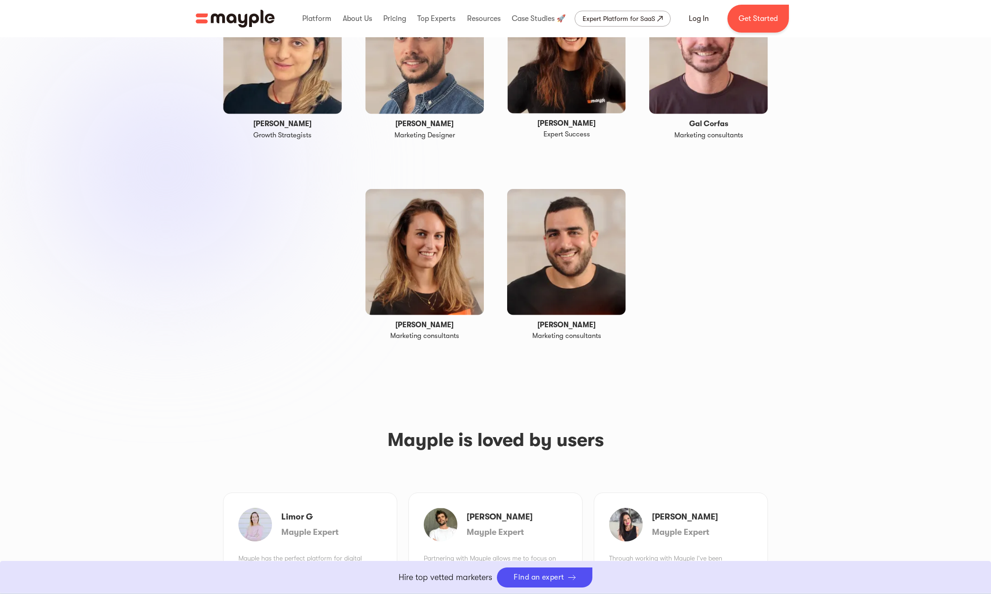
click at [412, 320] on h1 "[PERSON_NAME]" at bounding box center [424, 325] width 58 height 10
